Goal: Information Seeking & Learning: Learn about a topic

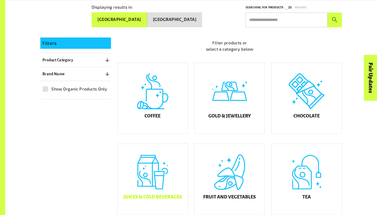
click at [159, 181] on div "Juices & Cold Beverages" at bounding box center [152, 179] width 70 height 71
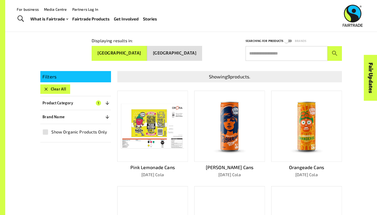
scroll to position [11, 0]
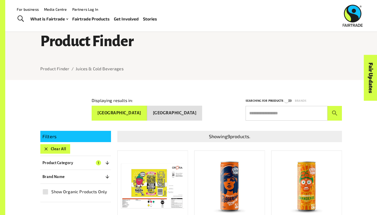
click at [80, 158] on button "Product Category 1" at bounding box center [75, 162] width 71 height 9
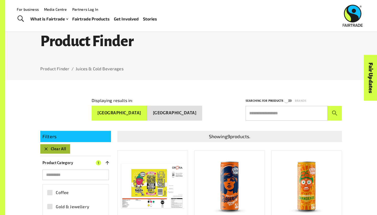
click at [60, 148] on button "Clear All" at bounding box center [55, 148] width 30 height 9
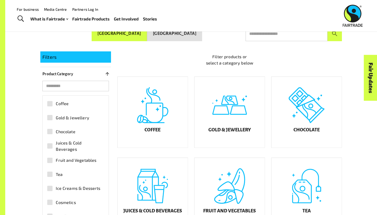
scroll to position [91, 0]
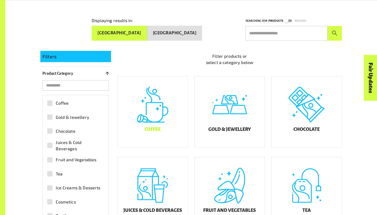
click at [167, 136] on div "Coffee" at bounding box center [152, 111] width 70 height 71
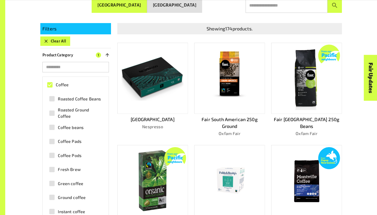
scroll to position [120, 0]
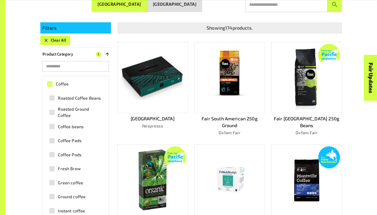
click at [64, 81] on span "Coffee" at bounding box center [62, 84] width 13 height 6
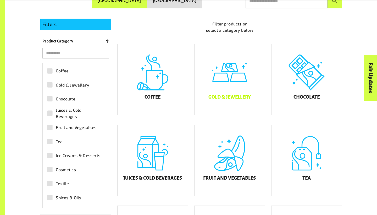
click at [231, 108] on div "Gold & Jewellery" at bounding box center [229, 79] width 70 height 71
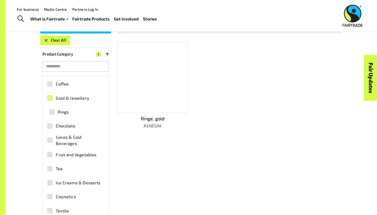
scroll to position [91, 0]
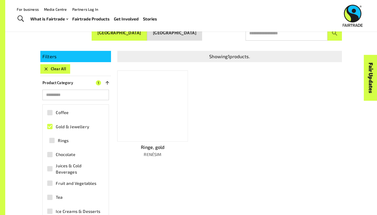
click at [57, 123] on span "Gold & Jewellery" at bounding box center [72, 126] width 33 height 6
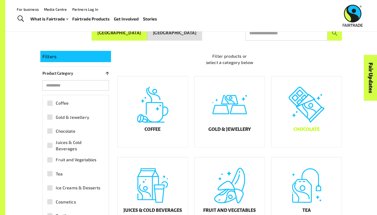
click at [312, 123] on div "Chocolate" at bounding box center [306, 111] width 70 height 71
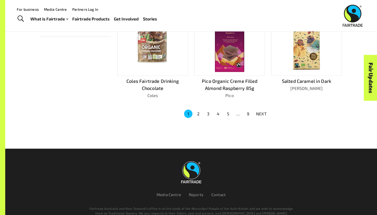
scroll to position [339, 0]
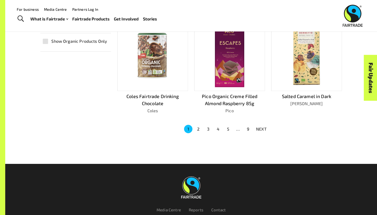
click at [202, 126] on button "2" at bounding box center [198, 129] width 8 height 8
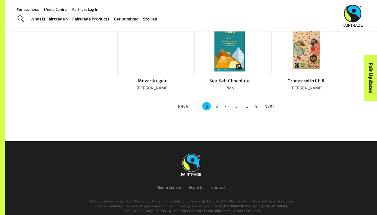
scroll to position [360, 0]
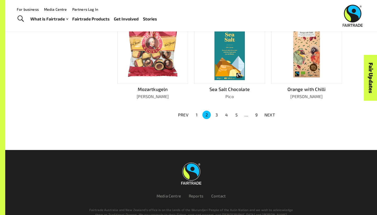
click at [216, 113] on button "3" at bounding box center [216, 114] width 8 height 8
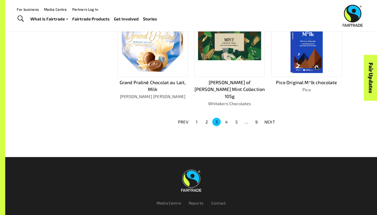
click at [225, 117] on button "4" at bounding box center [226, 121] width 8 height 8
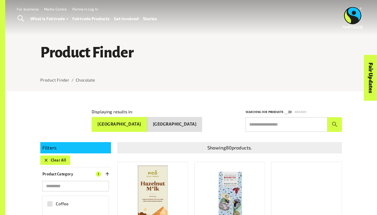
scroll to position [0, 0]
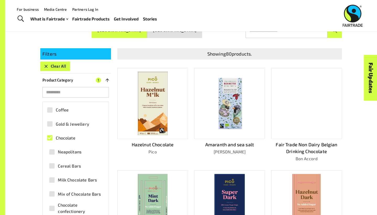
click at [61, 65] on button "Clear All" at bounding box center [55, 65] width 30 height 9
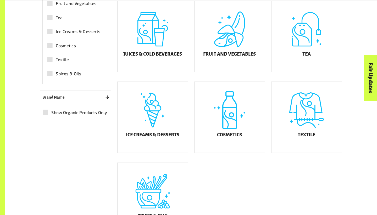
scroll to position [248, 0]
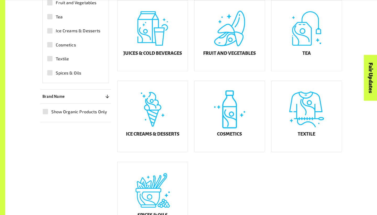
click at [329, 175] on div "Filter products or select a category below Coffee Gold & Jewellery Chocolate Ju…" at bounding box center [226, 60] width 231 height 348
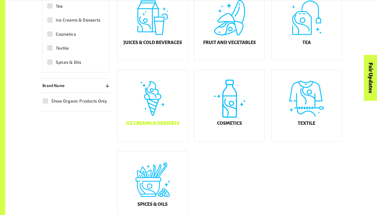
scroll to position [259, 0]
click at [150, 117] on div "Ice Creams & Desserts" at bounding box center [152, 105] width 70 height 71
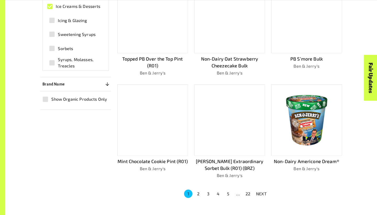
scroll to position [300, 0]
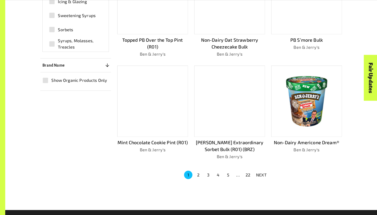
click at [197, 172] on button "2" at bounding box center [198, 174] width 8 height 8
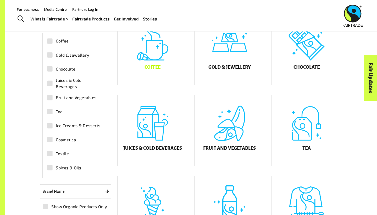
scroll to position [145, 0]
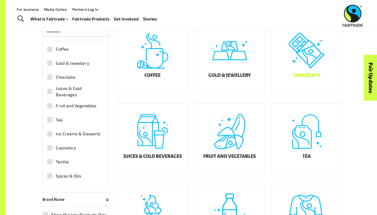
click at [305, 57] on div "Chocolate" at bounding box center [306, 57] width 70 height 71
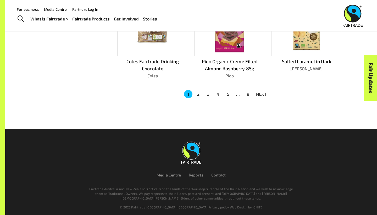
scroll to position [374, 0]
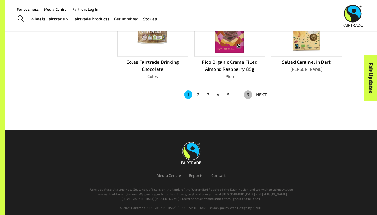
click at [245, 93] on button "9" at bounding box center [248, 94] width 8 height 8
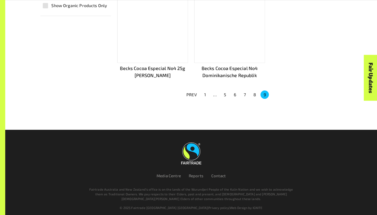
scroll to position [375, 0]
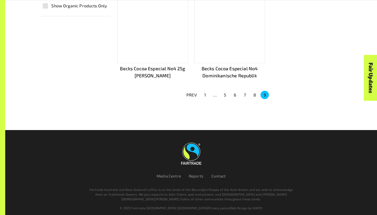
click at [253, 93] on button "8" at bounding box center [254, 95] width 8 height 8
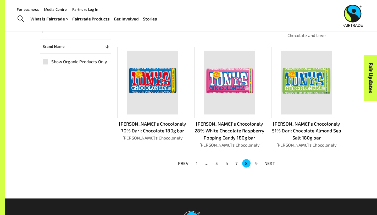
scroll to position [311, 0]
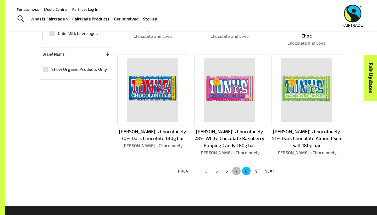
click at [234, 166] on button "7" at bounding box center [236, 170] width 8 height 8
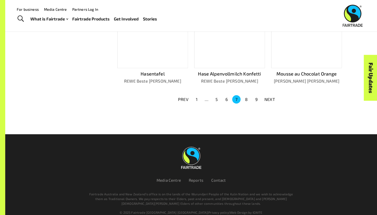
scroll to position [368, 0]
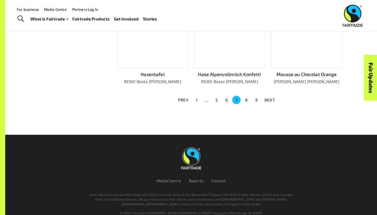
click at [223, 98] on button "6" at bounding box center [226, 99] width 8 height 8
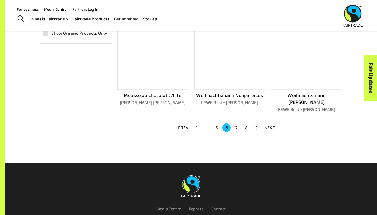
scroll to position [309, 0]
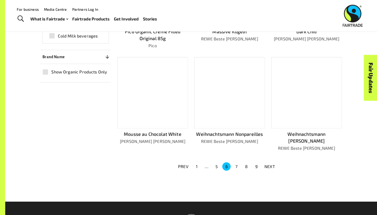
click at [236, 162] on button "7" at bounding box center [236, 166] width 8 height 8
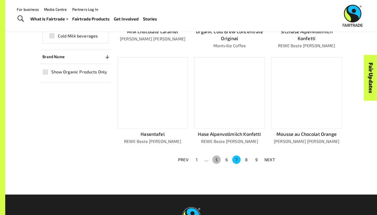
click at [213, 156] on button "5" at bounding box center [216, 159] width 8 height 8
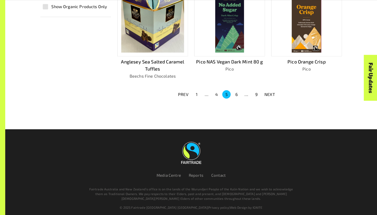
scroll to position [374, 0]
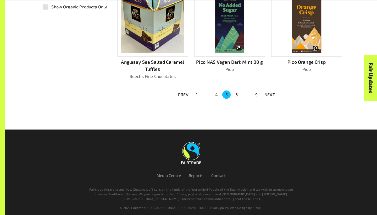
click at [216, 91] on button "4" at bounding box center [216, 94] width 8 height 8
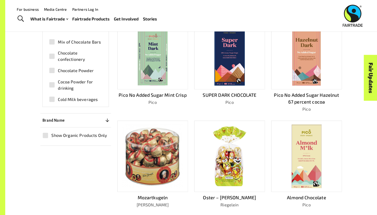
scroll to position [246, 0]
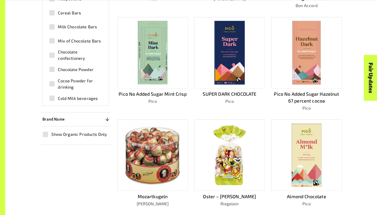
click at [163, 181] on img at bounding box center [152, 155] width 60 height 64
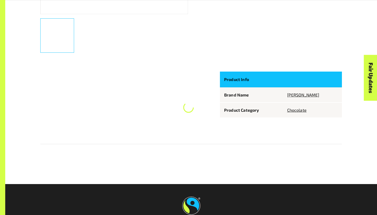
scroll to position [91, 0]
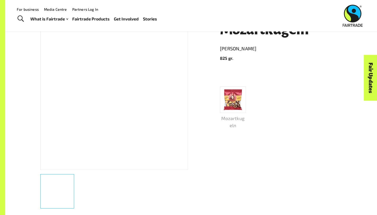
click at [261, 113] on div "Mozartkugeln" at bounding box center [277, 99] width 128 height 59
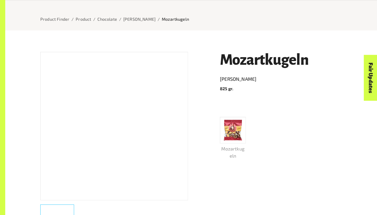
scroll to position [64, 0]
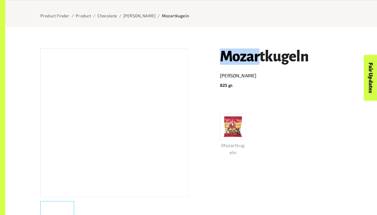
drag, startPoint x: 217, startPoint y: 57, endPoint x: 260, endPoint y: 62, distance: 43.2
click at [260, 62] on div "Mozartkugeln [PERSON_NAME] 825 gr. Mozartkugeln" at bounding box center [277, 140] width 128 height 197
click at [260, 62] on h1 "Mozartkugeln" at bounding box center [281, 56] width 122 height 16
drag, startPoint x: 203, startPoint y: 63, endPoint x: 290, endPoint y: 68, distance: 87.0
click at [290, 68] on div "Mozartkugeln [PERSON_NAME] 825 gr. Mozartkugeln Product Info Brand Name [PERSON…" at bounding box center [188, 186] width 308 height 301
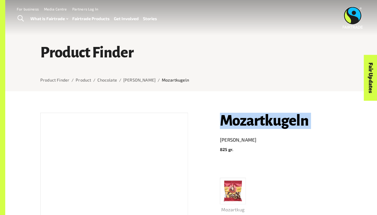
scroll to position [0, 0]
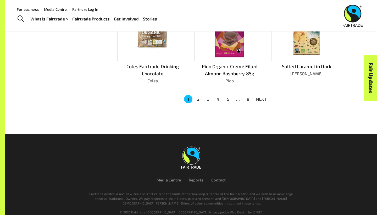
scroll to position [368, 0]
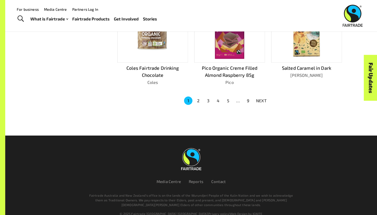
click at [208, 98] on button "3" at bounding box center [208, 100] width 8 height 8
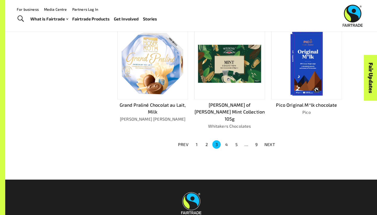
scroll to position [327, 0]
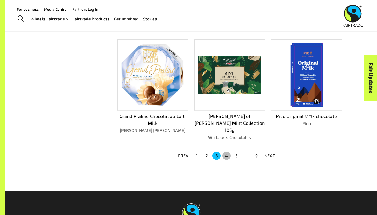
click at [228, 151] on button "4" at bounding box center [226, 155] width 8 height 8
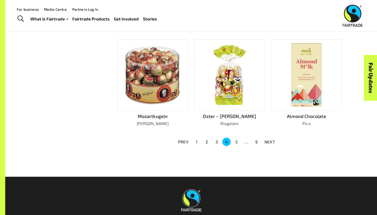
drag, startPoint x: 156, startPoint y: 94, endPoint x: 147, endPoint y: 159, distance: 66.1
